Goal: Transaction & Acquisition: Purchase product/service

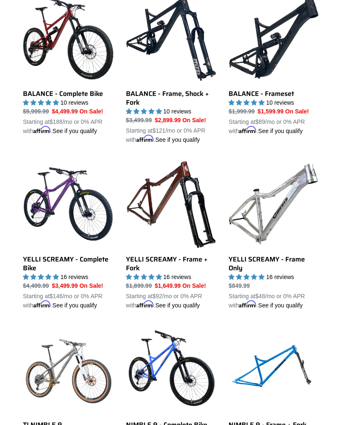
scroll to position [424, 0]
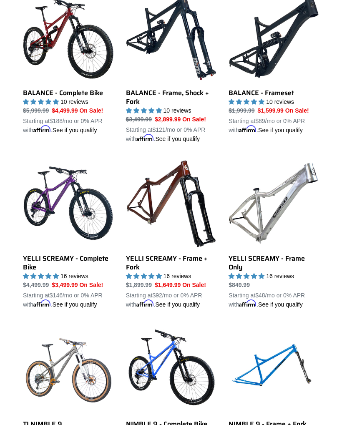
click at [274, 261] on link "YELLI SCREAMY - Frame Only" at bounding box center [273, 233] width 90 height 151
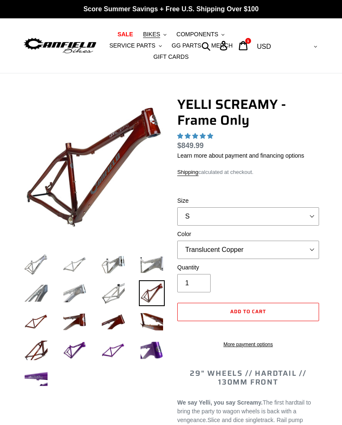
select select "highest-rating"
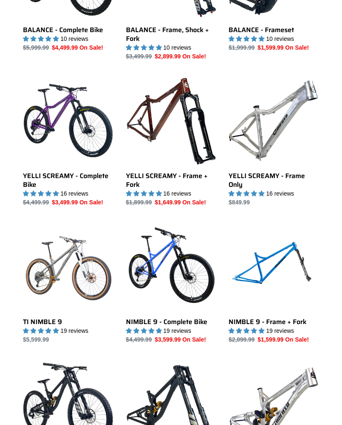
scroll to position [468, 0]
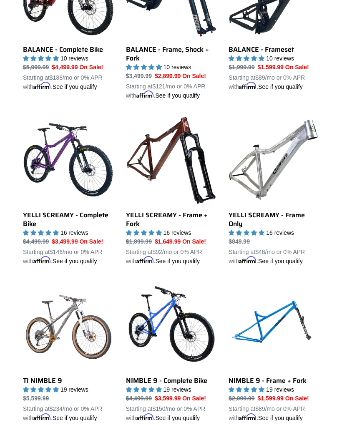
click at [278, 174] on link "YELLI SCREAMY - Frame Only" at bounding box center [273, 190] width 90 height 151
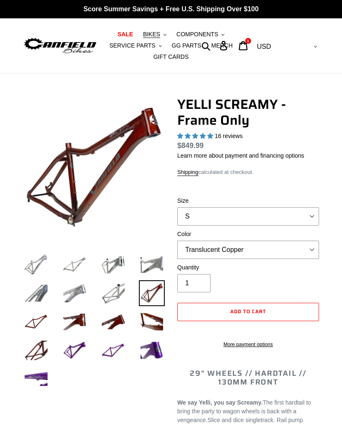
select select "highest-rating"
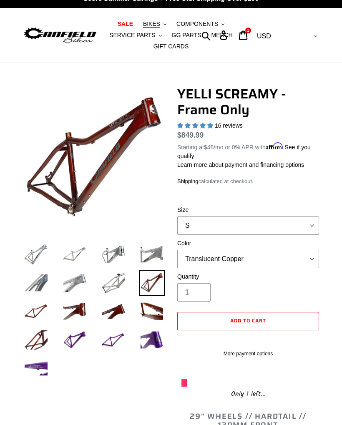
scroll to position [10, 0]
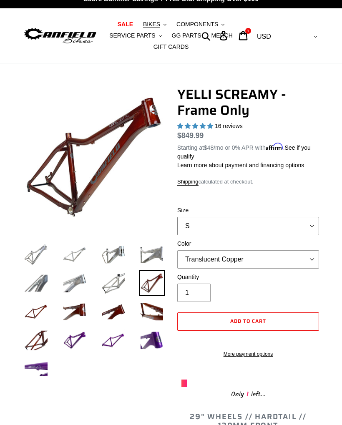
click at [309, 226] on select "S M L XL" at bounding box center [248, 226] width 142 height 18
select select "L"
click at [304, 259] on select "Translucent Copper Purple Haze Raw" at bounding box center [248, 259] width 142 height 18
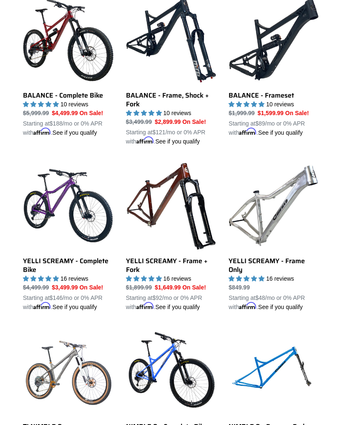
scroll to position [420, 0]
